Goal: Navigation & Orientation: Find specific page/section

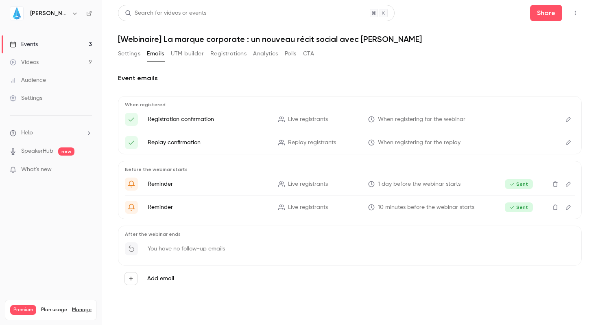
click at [463, 74] on h2 "Event emails" at bounding box center [350, 78] width 464 height 10
click at [129, 278] on icon "button" at bounding box center [131, 278] width 6 height 6
click at [301, 293] on div at bounding box center [299, 162] width 598 height 325
click at [131, 279] on icon "button" at bounding box center [131, 278] width 6 height 6
click at [292, 273] on div at bounding box center [299, 162] width 598 height 325
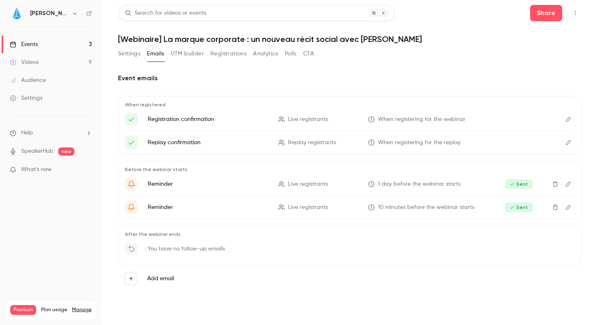
click at [33, 42] on div "Events" at bounding box center [24, 44] width 28 height 8
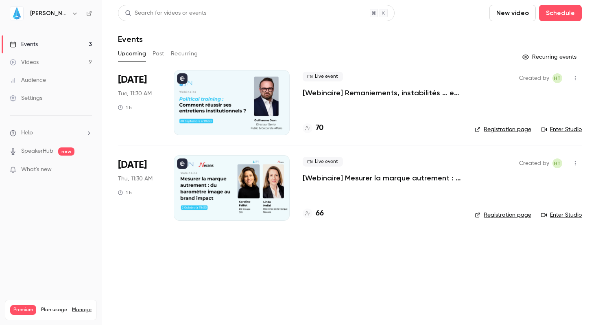
click at [29, 83] on div "Audience" at bounding box center [28, 80] width 36 height 8
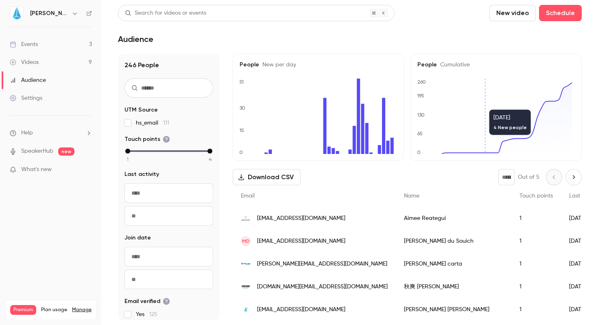
click at [30, 46] on div "Events" at bounding box center [24, 44] width 28 height 8
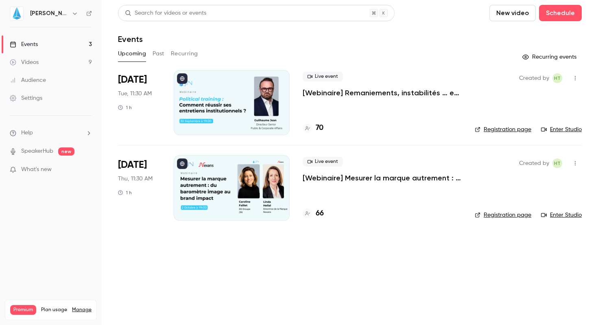
click at [158, 50] on button "Past" at bounding box center [159, 53] width 12 height 13
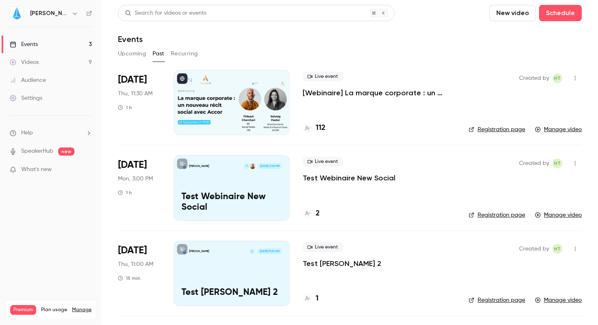
click at [337, 95] on p "[Webinaire] La marque corporate : un nouveau récit social avec [PERSON_NAME]" at bounding box center [379, 93] width 153 height 10
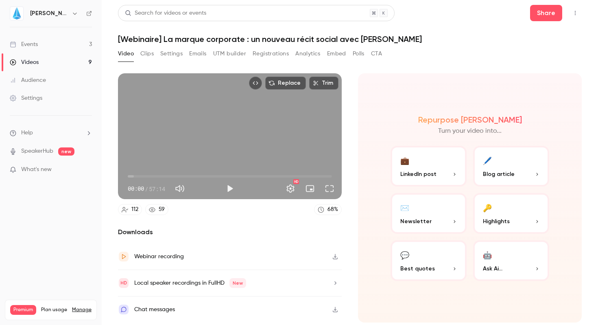
click at [446, 168] on button "💼 LinkedIn post" at bounding box center [429, 166] width 76 height 41
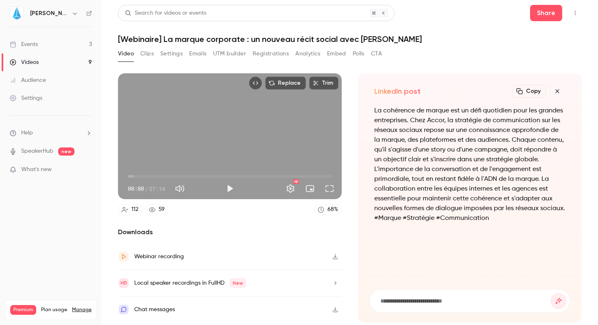
click at [557, 90] on icon "button" at bounding box center [558, 91] width 10 height 7
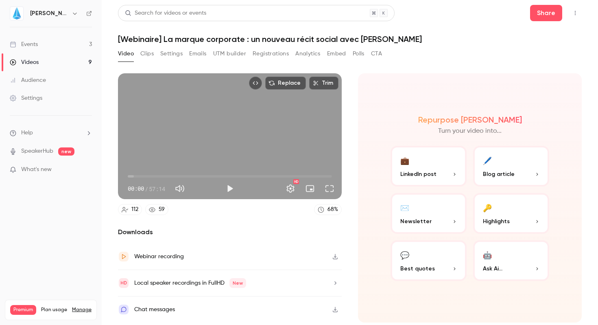
click at [436, 266] on p "Best quotes" at bounding box center [428, 268] width 57 height 9
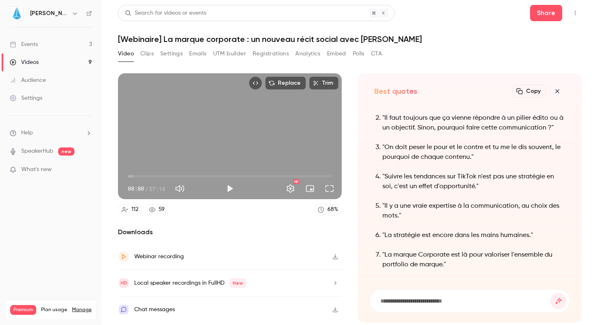
scroll to position [-43, 0]
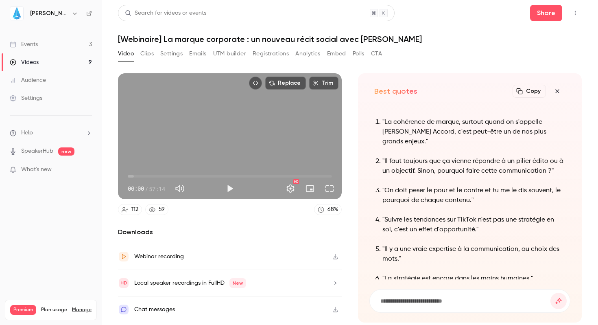
click at [148, 53] on button "Clips" at bounding box center [146, 53] width 13 height 13
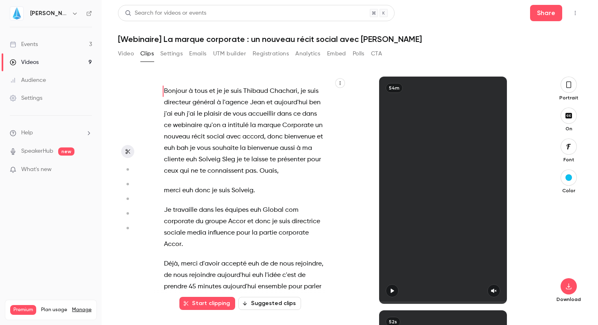
click at [127, 55] on button "Video" at bounding box center [126, 53] width 16 height 13
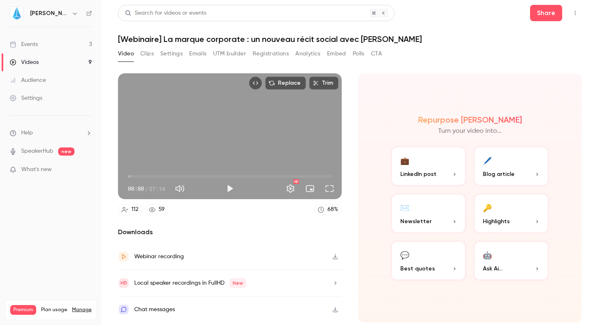
click at [158, 208] on link "59" at bounding box center [156, 209] width 23 height 11
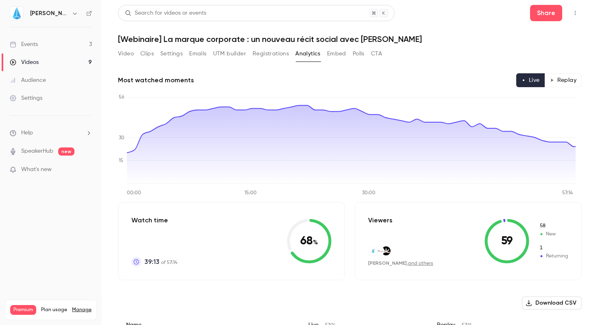
click at [358, 56] on button "Polls" at bounding box center [359, 53] width 12 height 13
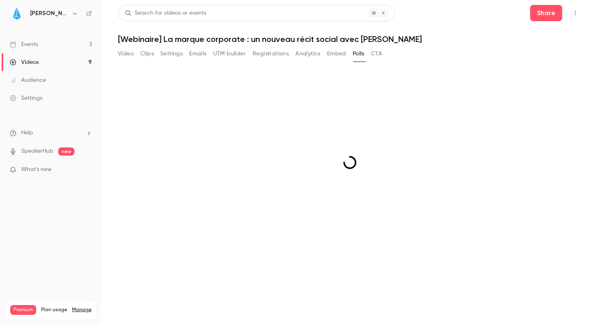
click at [337, 56] on button "Embed" at bounding box center [336, 53] width 19 height 13
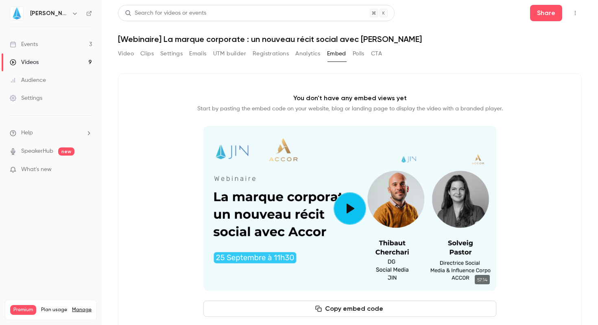
click at [303, 58] on button "Analytics" at bounding box center [307, 53] width 25 height 13
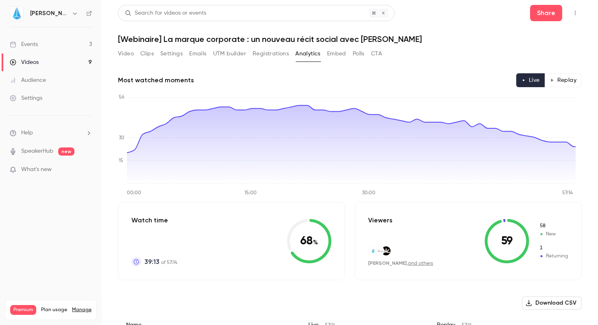
click at [273, 51] on button "Registrations" at bounding box center [271, 53] width 36 height 13
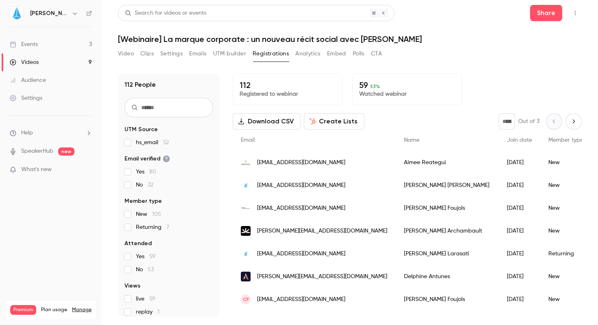
click at [336, 120] on button "Create Lists" at bounding box center [334, 121] width 61 height 16
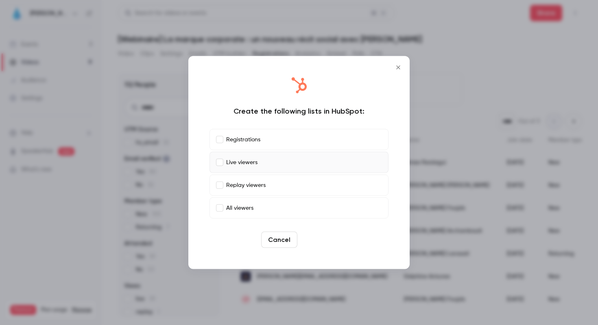
click at [323, 237] on button "Create" at bounding box center [319, 240] width 37 height 16
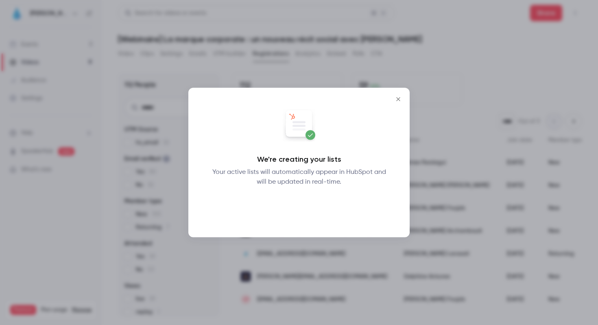
click at [300, 200] on button "Okay" at bounding box center [299, 208] width 30 height 16
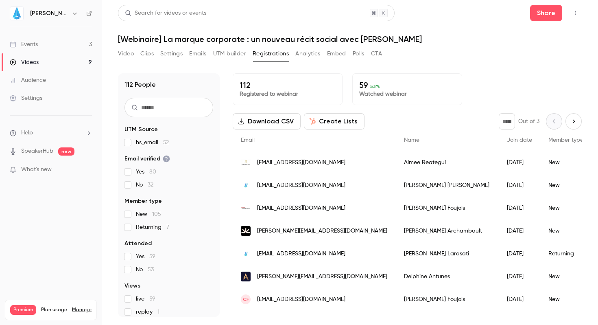
click at [310, 55] on button "Analytics" at bounding box center [307, 53] width 25 height 13
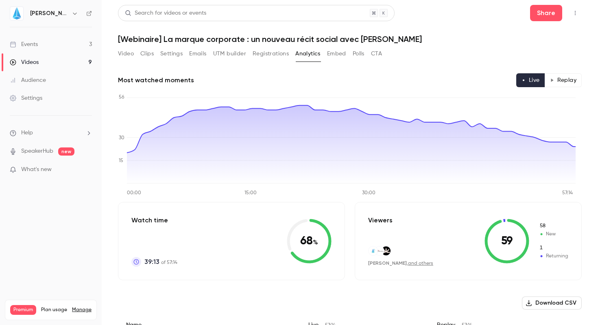
click at [175, 59] on button "Settings" at bounding box center [171, 53] width 22 height 13
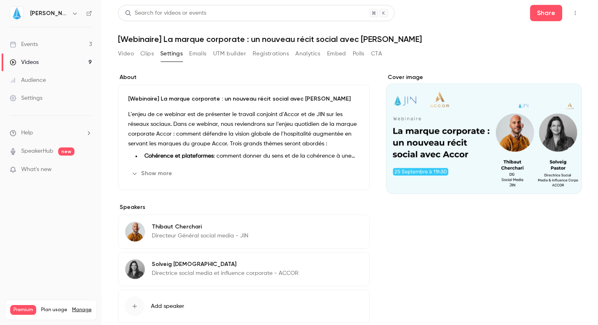
click at [202, 57] on button "Emails" at bounding box center [197, 53] width 17 height 13
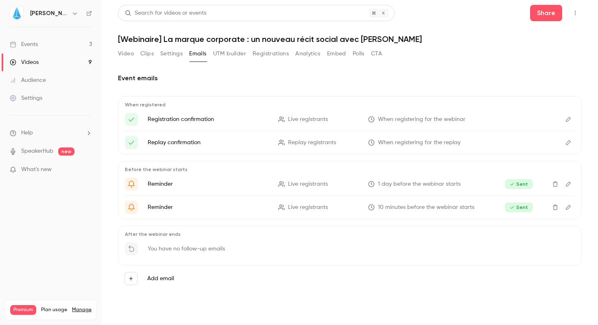
click at [219, 48] on button "UTM builder" at bounding box center [229, 53] width 33 height 13
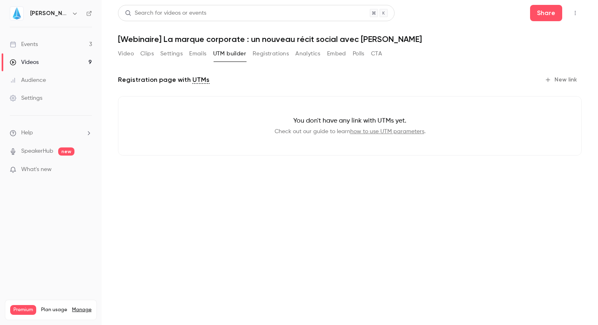
click at [271, 51] on button "Registrations" at bounding box center [271, 53] width 36 height 13
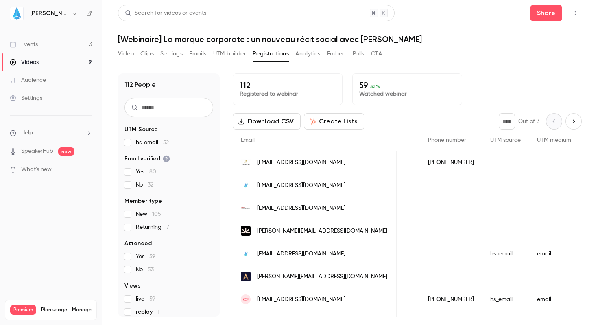
click at [337, 51] on button "Embed" at bounding box center [336, 53] width 19 height 13
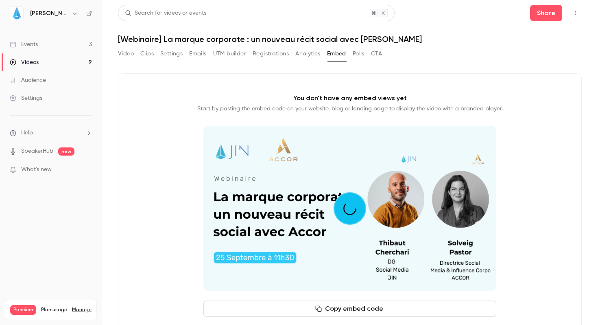
click at [353, 51] on button "Polls" at bounding box center [359, 53] width 12 height 13
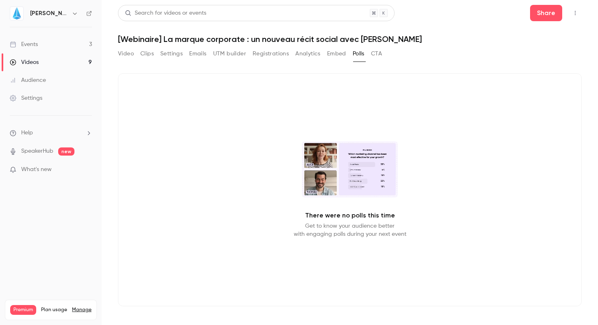
click at [375, 55] on button "CTA" at bounding box center [376, 53] width 11 height 13
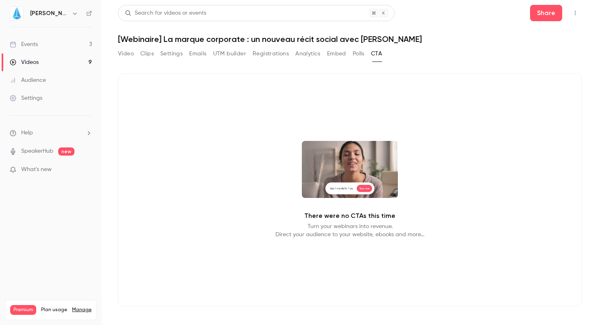
click at [352, 50] on div "Video Clips Settings Emails UTM builder Registrations Analytics Embed Polls CTA" at bounding box center [250, 53] width 264 height 13
click at [325, 56] on div "Video Clips Settings Emails UTM builder Registrations Analytics Embed Polls CTA" at bounding box center [250, 53] width 264 height 13
click at [307, 56] on button "Analytics" at bounding box center [307, 53] width 25 height 13
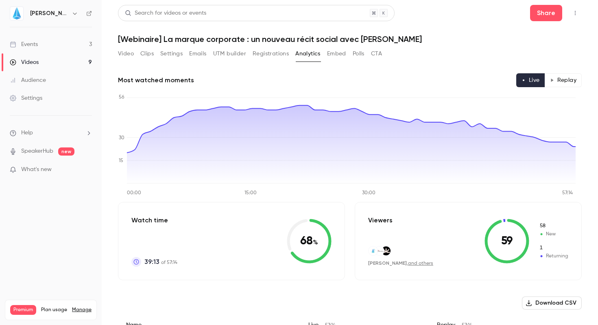
click at [166, 57] on button "Settings" at bounding box center [171, 53] width 22 height 13
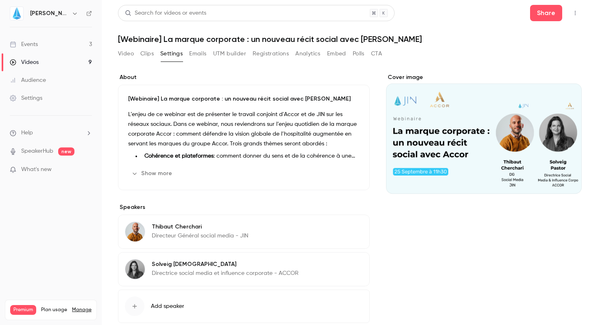
click at [40, 82] on div "Audience" at bounding box center [28, 80] width 36 height 8
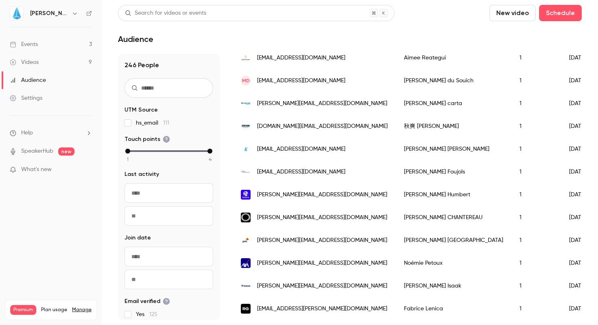
click at [31, 44] on div "Events" at bounding box center [24, 44] width 28 height 8
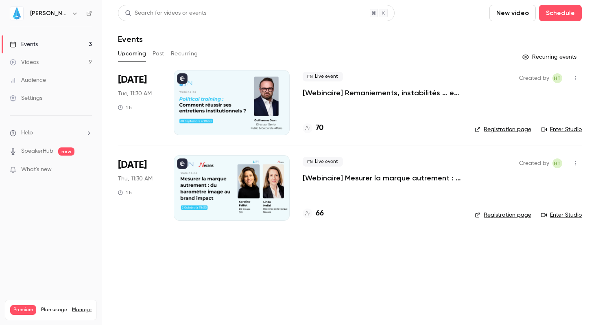
click at [34, 98] on div "Settings" at bounding box center [26, 98] width 33 height 8
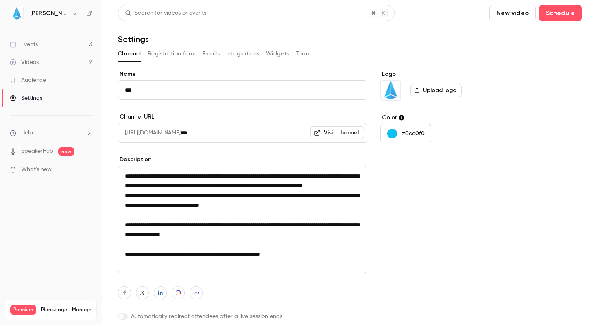
click at [37, 36] on link "Events 3" at bounding box center [51, 44] width 102 height 18
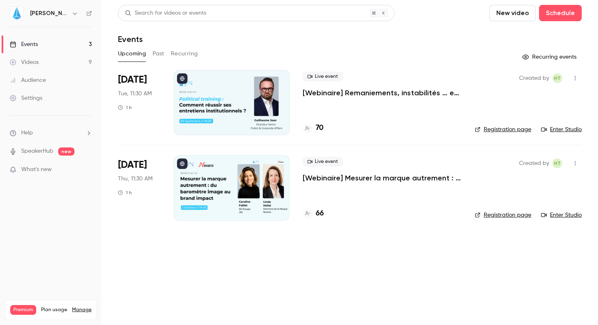
click at [0, 36] on html "JIN Events 3 Videos 9 Audience Settings Help SpeakerHub new What's new Premium …" at bounding box center [299, 162] width 598 height 325
